Goal: Task Accomplishment & Management: Complete application form

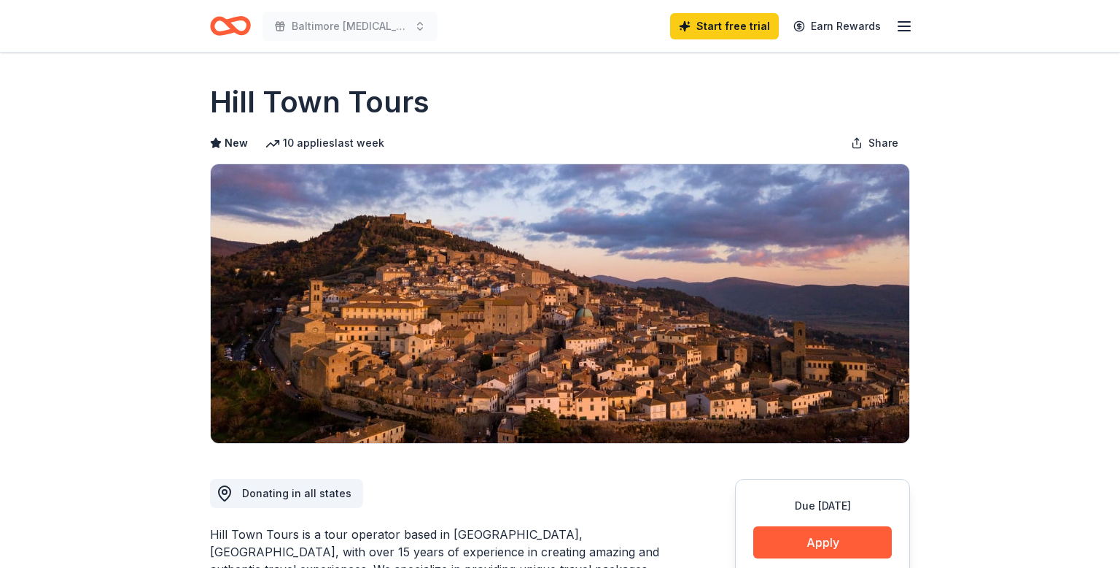
scroll to position [58, 0]
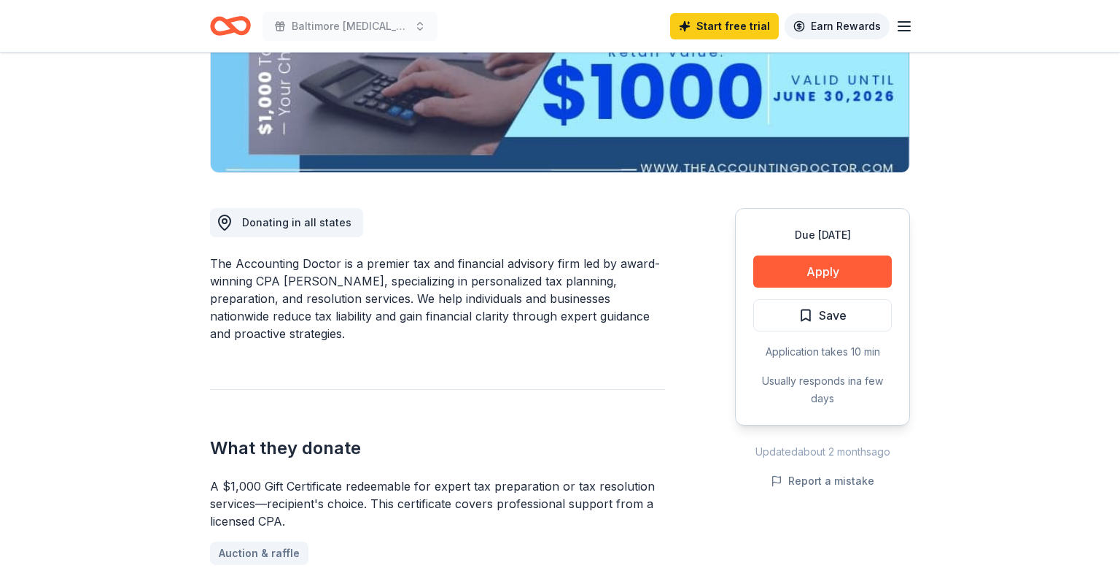
scroll to position [273, 0]
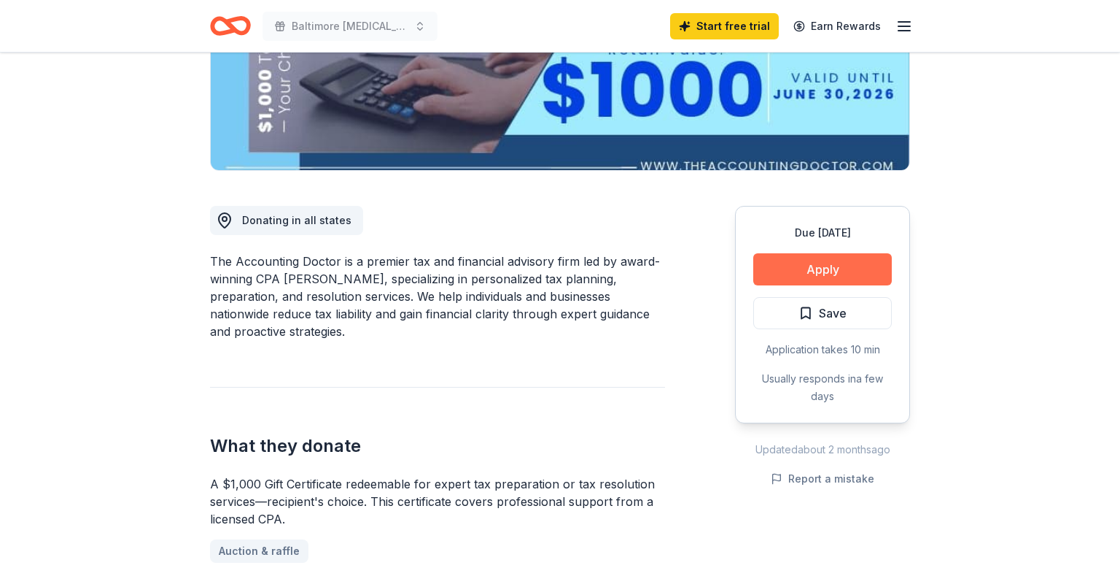
click at [812, 266] on button "Apply" at bounding box center [823, 269] width 139 height 32
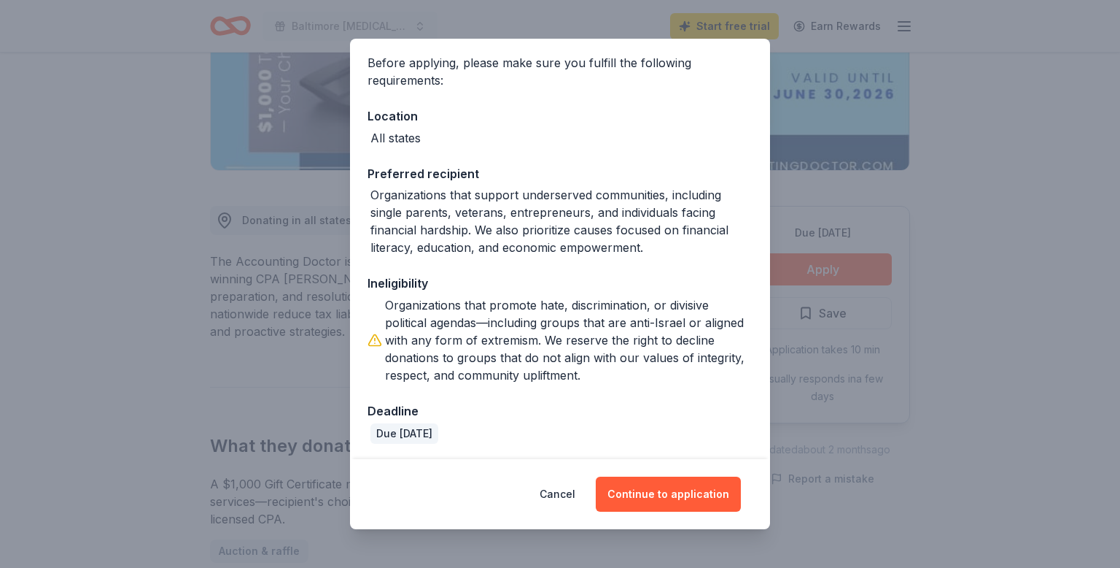
scroll to position [110, 0]
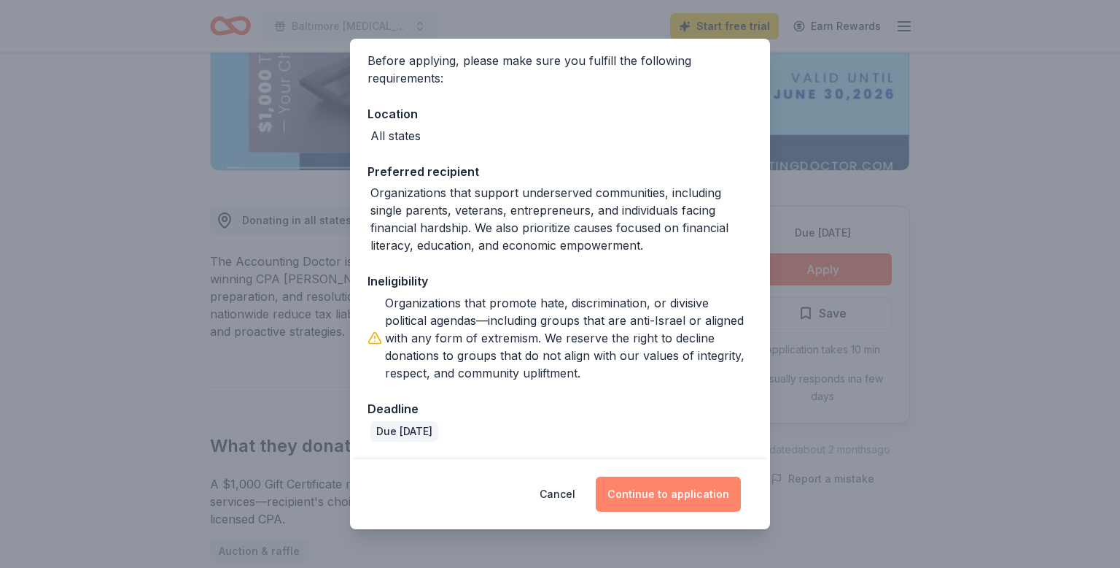
click at [668, 488] on button "Continue to application" at bounding box center [668, 493] width 145 height 35
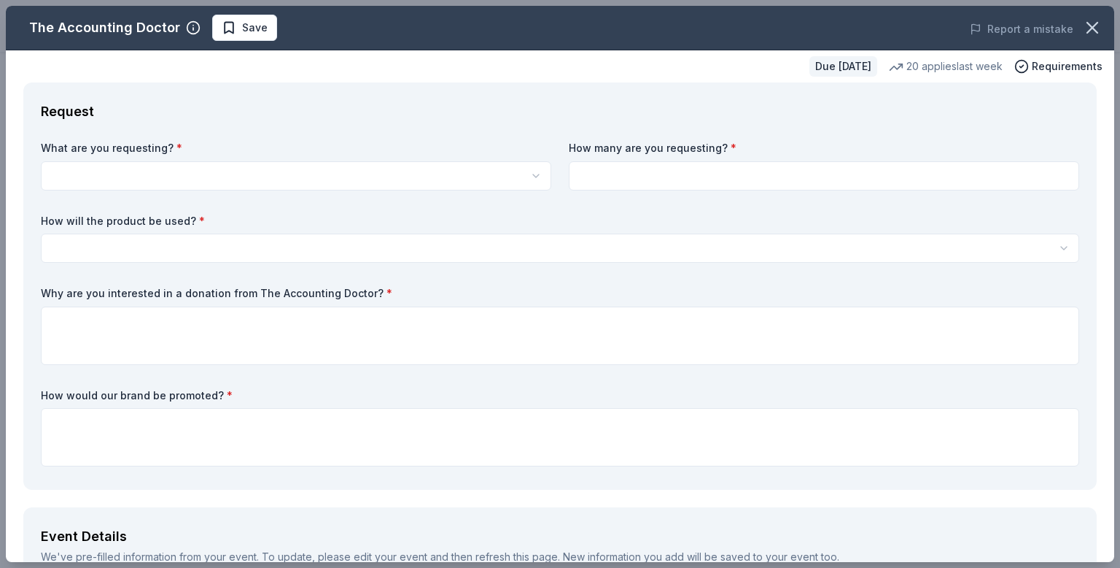
click at [538, 179] on html "Baltimore Cancer Support Group Annual Fundraiser Start free trial Earn Rewards …" at bounding box center [560, 11] width 1120 height 568
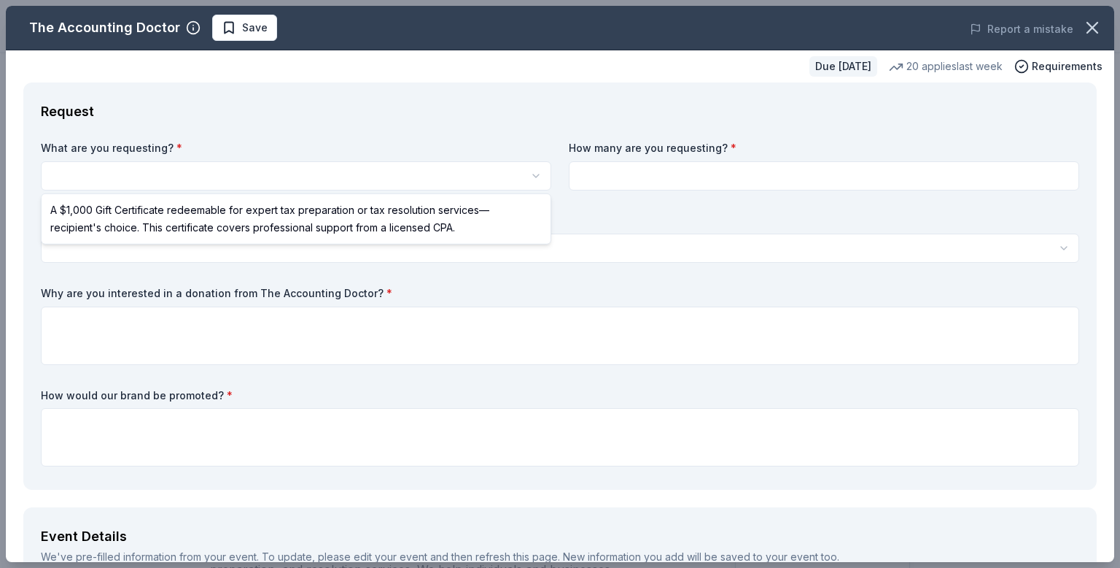
scroll to position [0, 0]
click at [673, 336] on html "Baltimore Cancer Support Group Annual Fundraiser Start free trial Earn Rewards …" at bounding box center [560, 284] width 1120 height 568
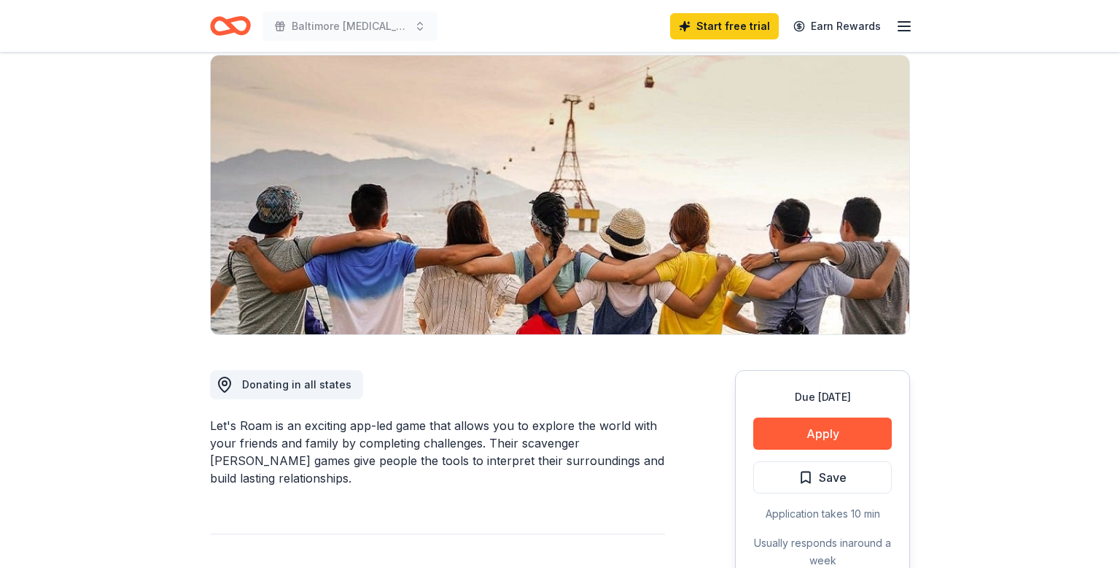
scroll to position [109, 0]
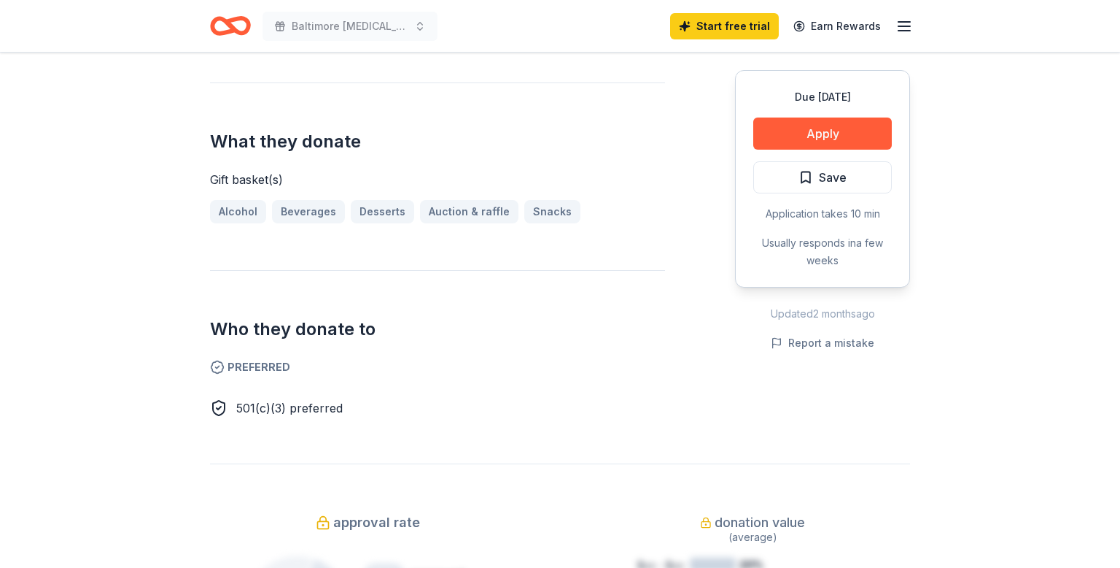
scroll to position [544, 0]
click at [472, 206] on link "Auction & raffle" at bounding box center [475, 209] width 110 height 23
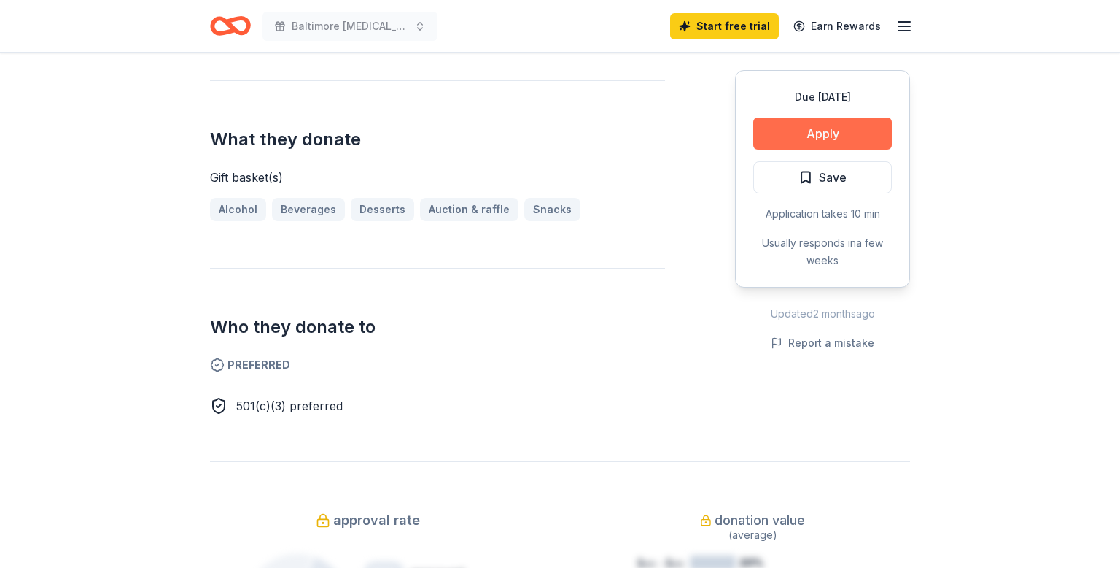
click at [837, 128] on button "Apply" at bounding box center [823, 133] width 139 height 32
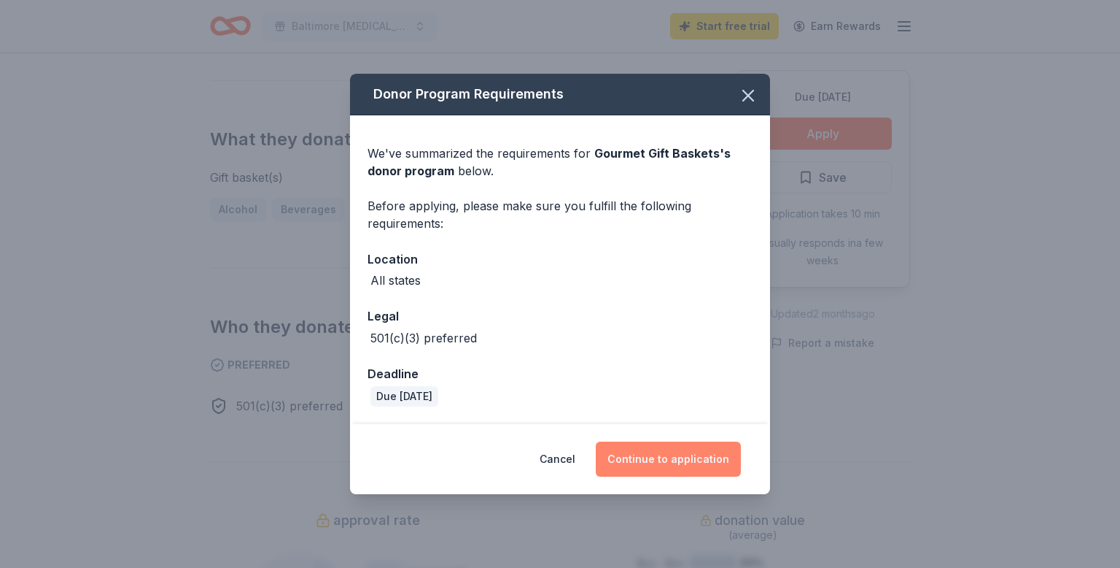
click at [667, 456] on button "Continue to application" at bounding box center [668, 458] width 145 height 35
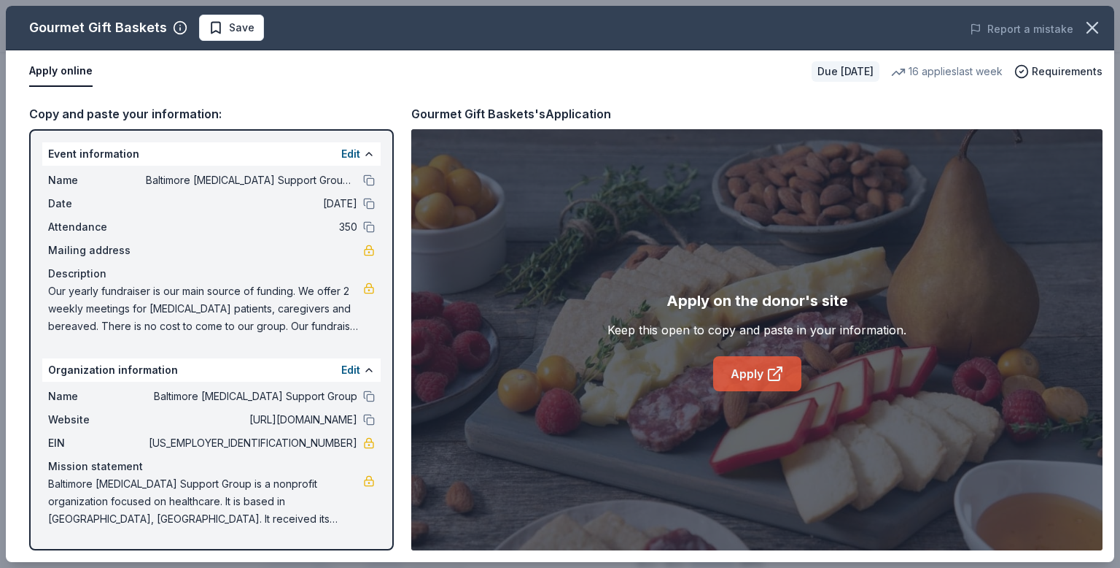
click at [758, 372] on link "Apply" at bounding box center [757, 373] width 88 height 35
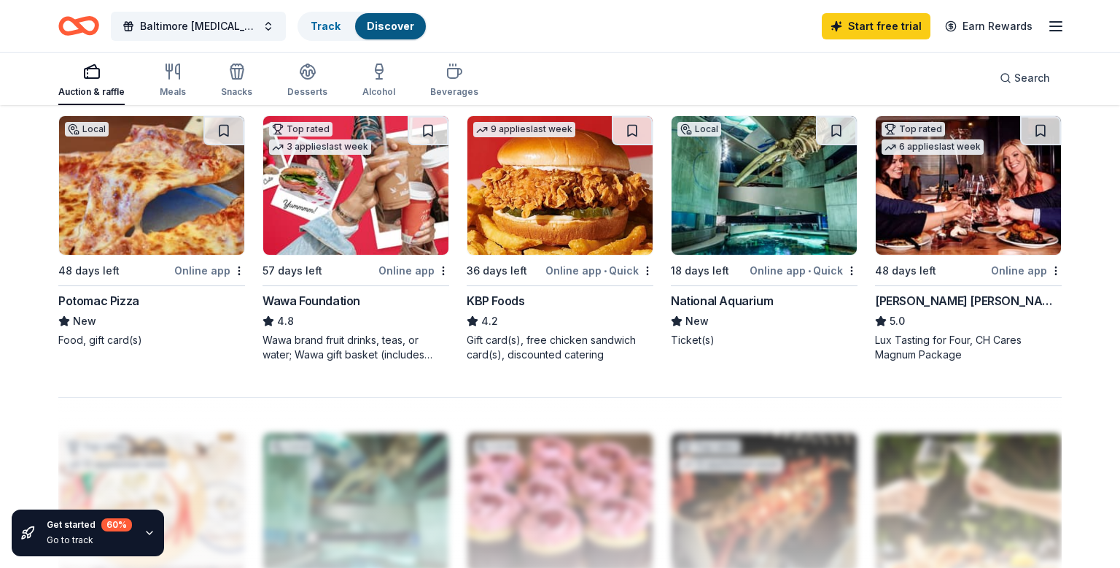
scroll to position [986, 0]
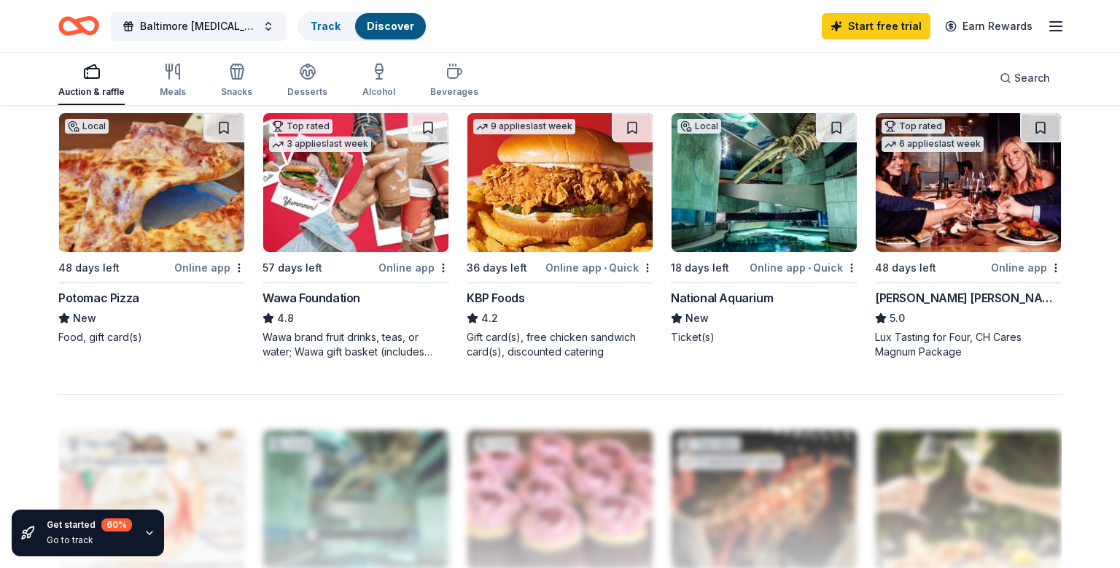
click at [347, 203] on img at bounding box center [355, 182] width 185 height 139
click at [754, 157] on img at bounding box center [764, 182] width 185 height 139
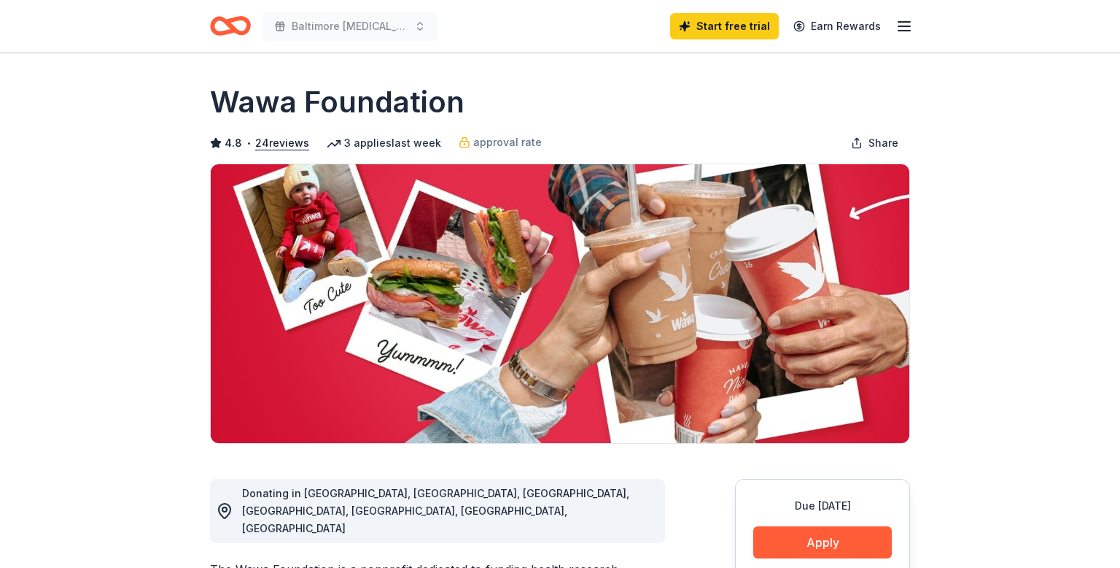
scroll to position [274, 0]
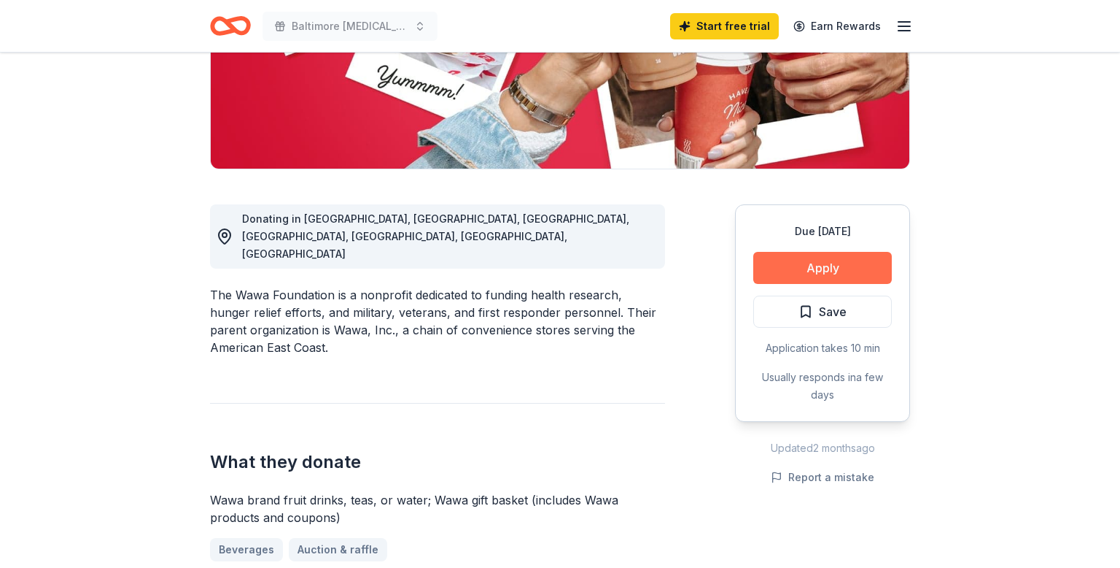
click at [837, 263] on button "Apply" at bounding box center [823, 268] width 139 height 32
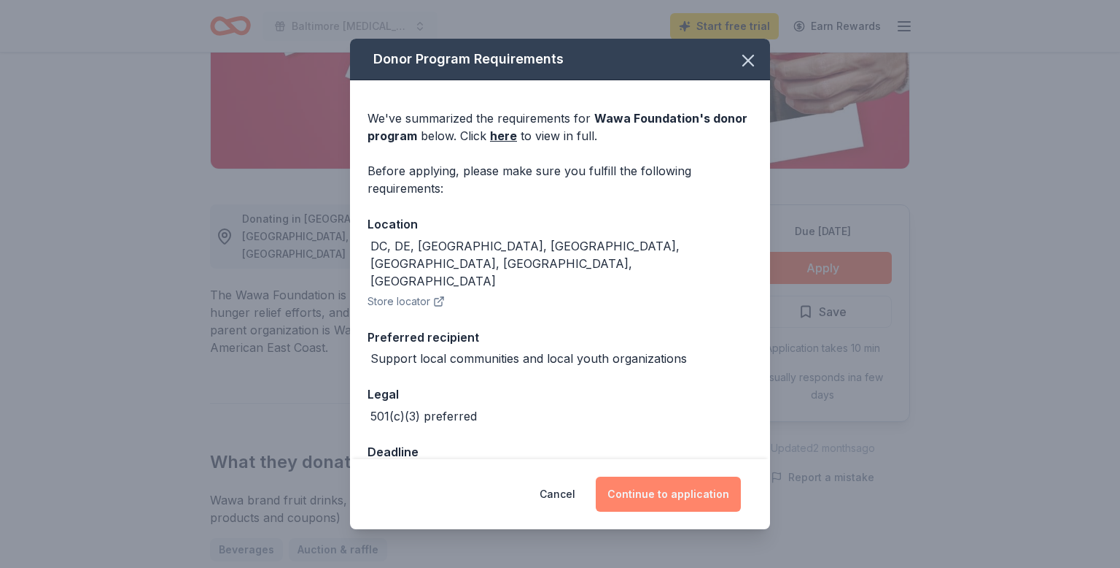
click at [682, 497] on button "Continue to application" at bounding box center [668, 493] width 145 height 35
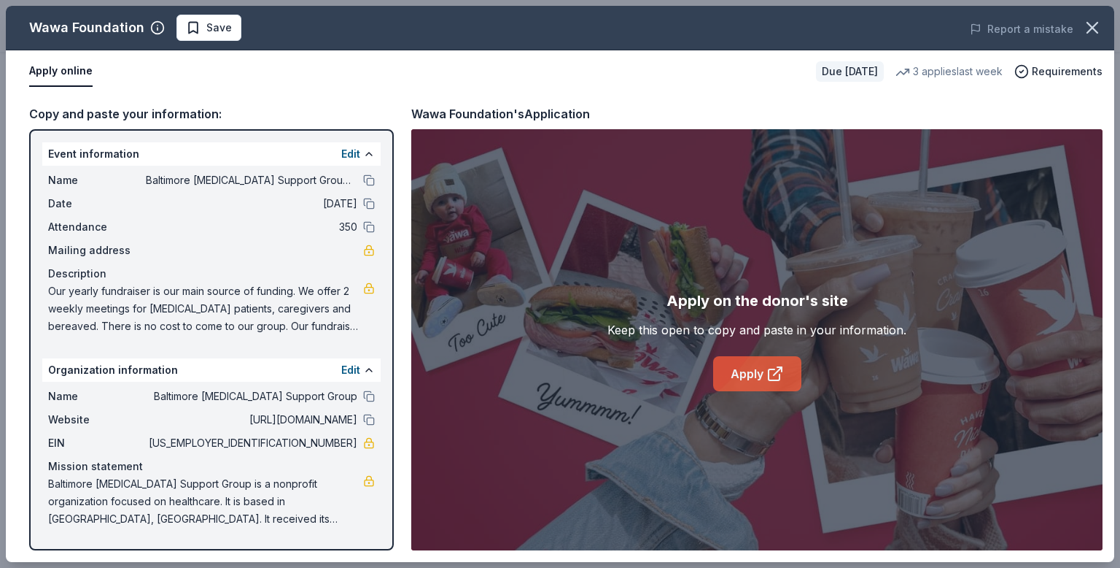
click at [759, 374] on link "Apply" at bounding box center [757, 373] width 88 height 35
click at [748, 378] on link "Apply" at bounding box center [757, 373] width 88 height 35
click at [772, 373] on icon at bounding box center [776, 374] width 18 height 18
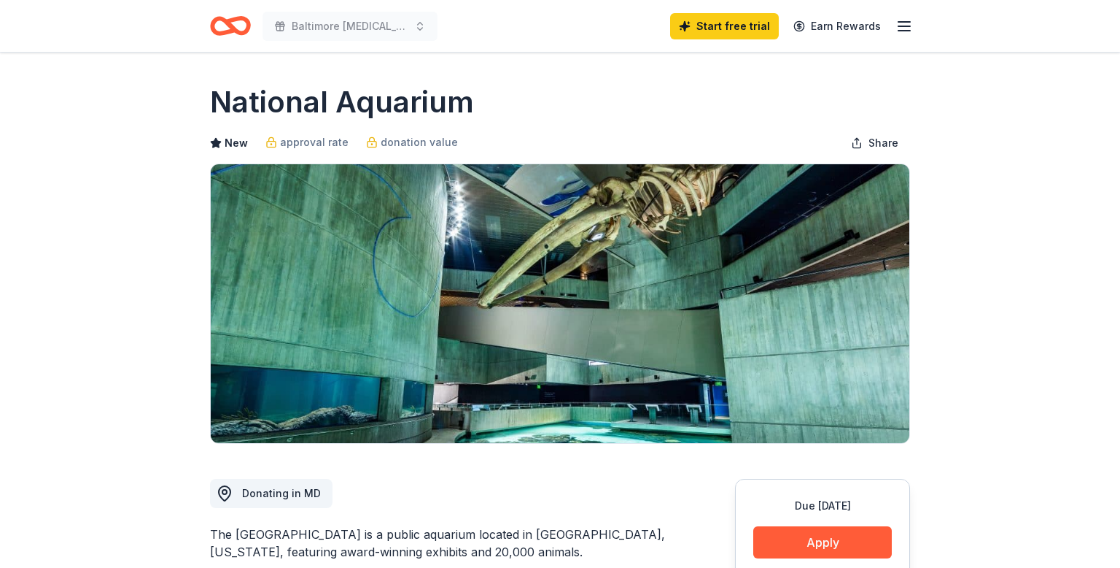
scroll to position [194, 0]
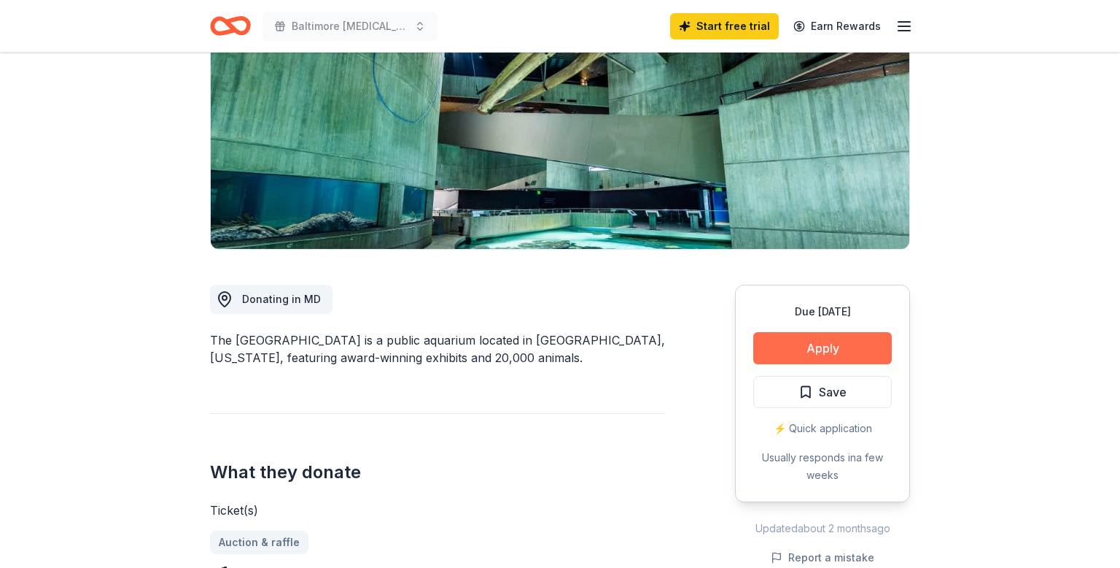
click at [807, 352] on button "Apply" at bounding box center [823, 348] width 139 height 32
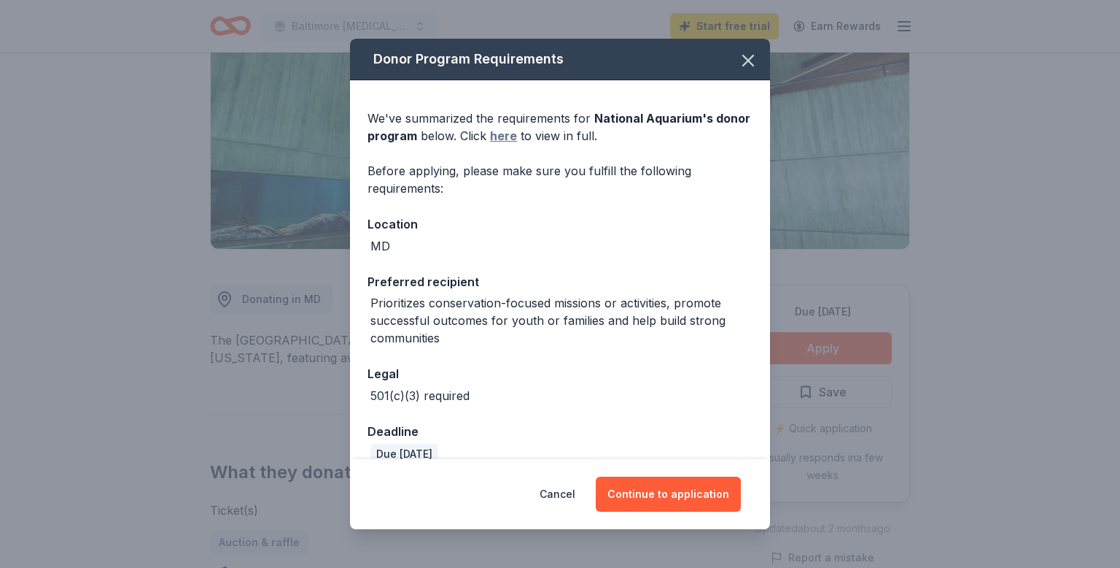
click at [495, 141] on link "here" at bounding box center [503, 136] width 27 height 18
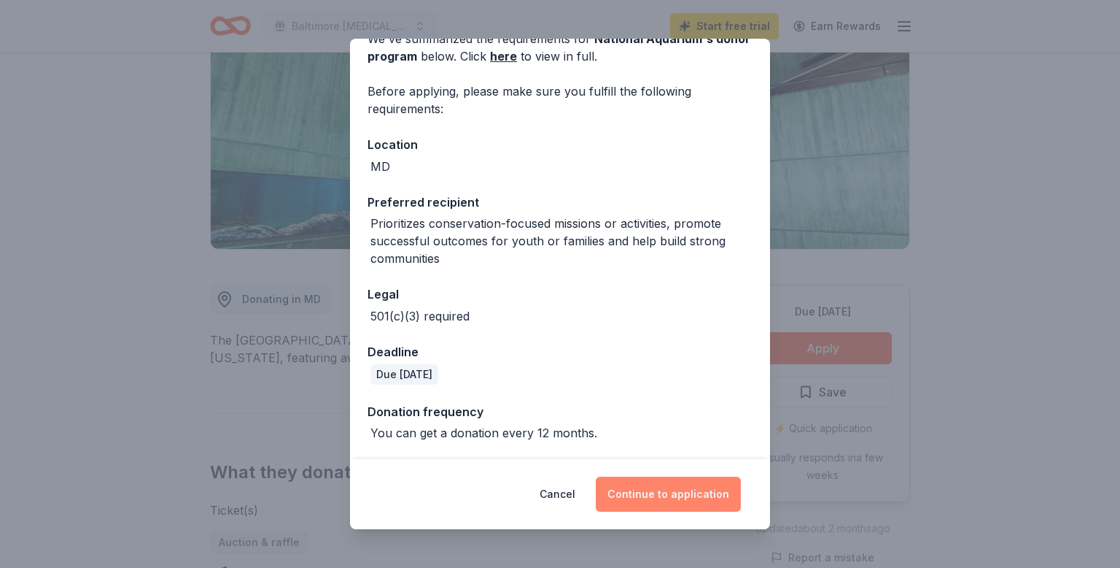
click at [674, 488] on button "Continue to application" at bounding box center [668, 493] width 145 height 35
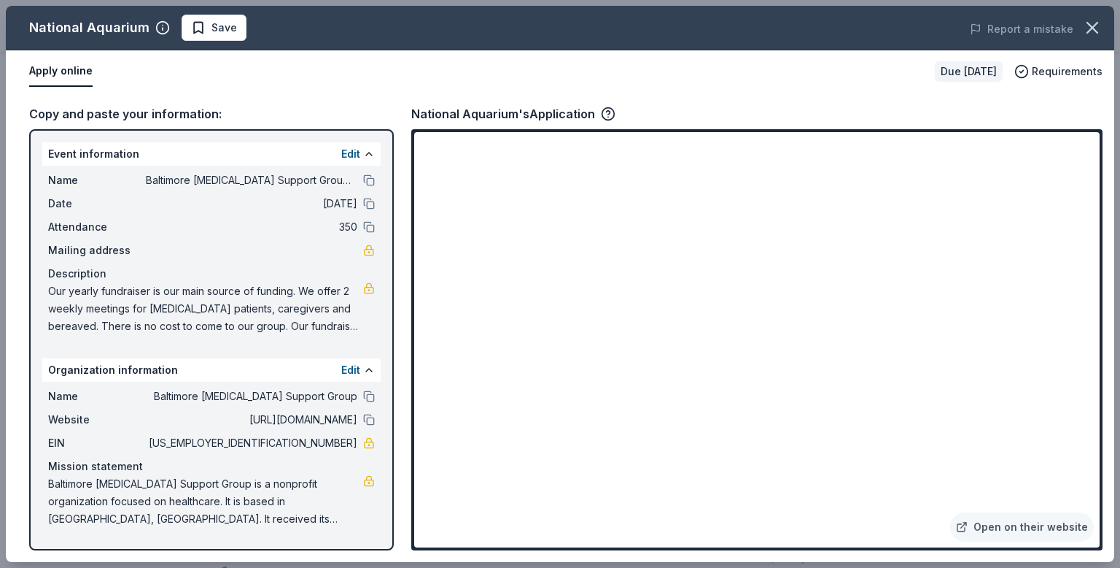
drag, startPoint x: 47, startPoint y: 284, endPoint x: 125, endPoint y: 292, distance: 78.4
click at [125, 292] on span "Our yearly fundraiser is our main source of funding. We offer 2 weekly meetings…" at bounding box center [205, 308] width 315 height 53
